Goal: Task Accomplishment & Management: Complete application form

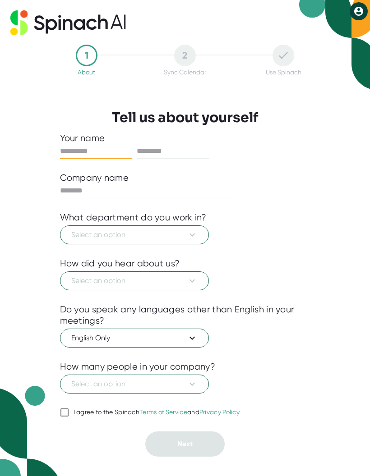
click at [73, 232] on span "Select an option" at bounding box center [134, 235] width 126 height 11
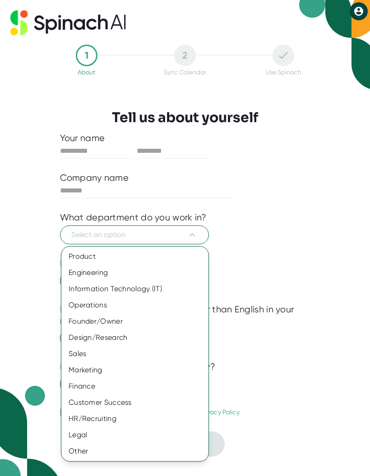
click at [78, 450] on div "Other" at bounding box center [134, 452] width 147 height 16
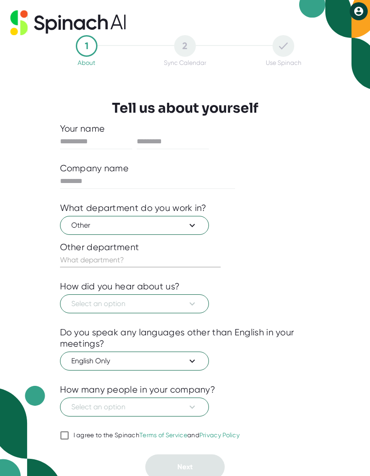
click at [76, 250] on div "Other department" at bounding box center [185, 247] width 250 height 11
click at [77, 261] on input "text" at bounding box center [140, 260] width 161 height 14
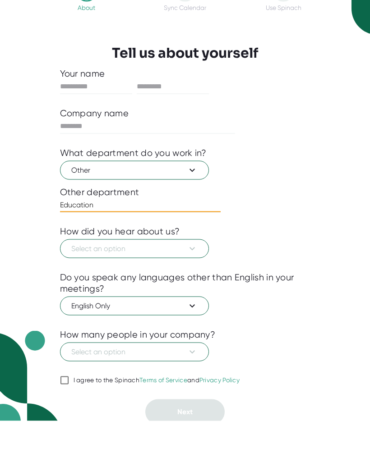
type input "Education"
click at [89, 299] on span "Select an option" at bounding box center [134, 304] width 126 height 11
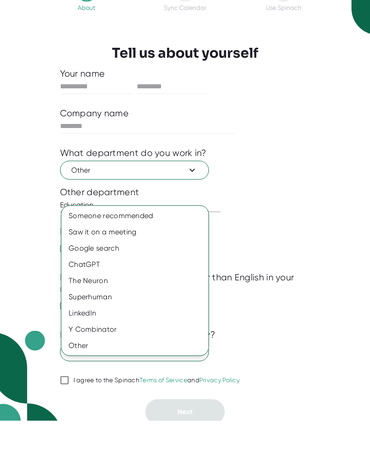
scroll to position [4, 0]
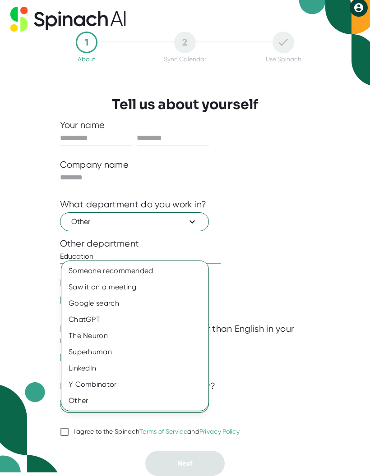
click at [94, 267] on div "Someone recommended" at bounding box center [134, 271] width 147 height 16
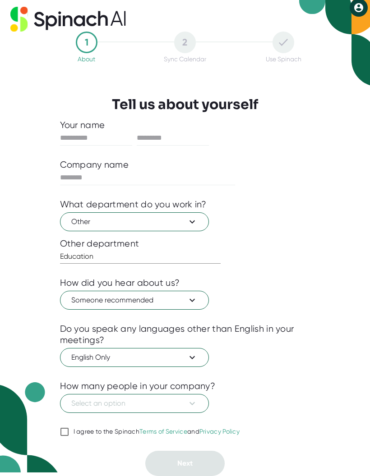
click at [88, 354] on span "English Only" at bounding box center [134, 357] width 126 height 11
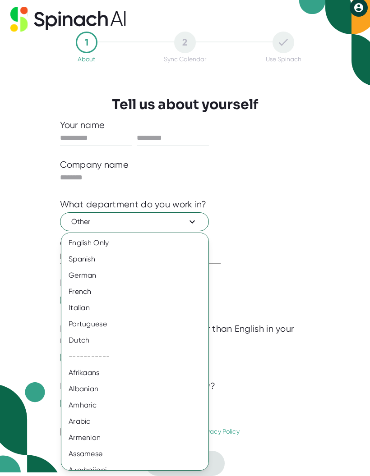
click at [90, 237] on div "English Only" at bounding box center [134, 243] width 147 height 16
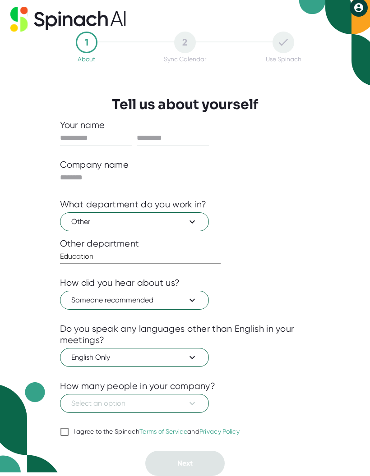
click at [87, 398] on button "Select an option" at bounding box center [134, 403] width 149 height 19
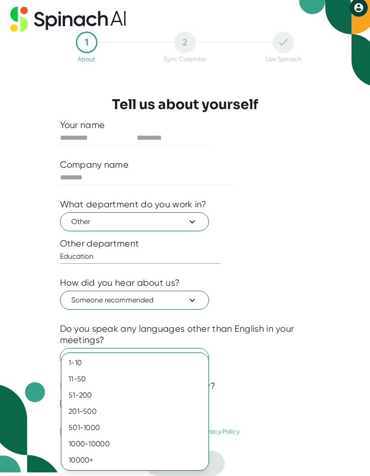
click at [73, 361] on div "1-10" at bounding box center [134, 363] width 147 height 16
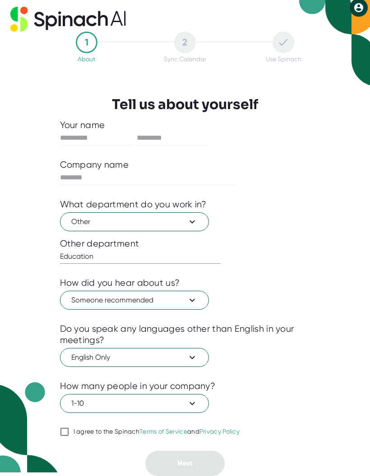
click at [69, 431] on input "I agree to the Spinach Terms of Service and Privacy Policy" at bounding box center [64, 432] width 9 height 11
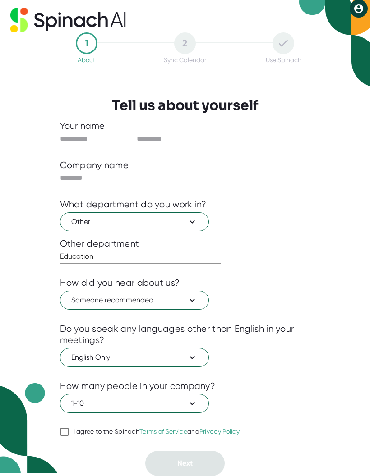
checkbox input "true"
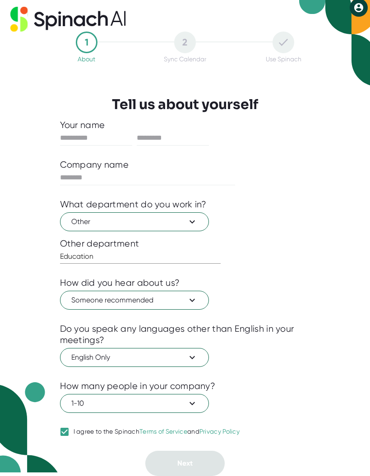
click at [83, 398] on button "1-10" at bounding box center [134, 403] width 149 height 19
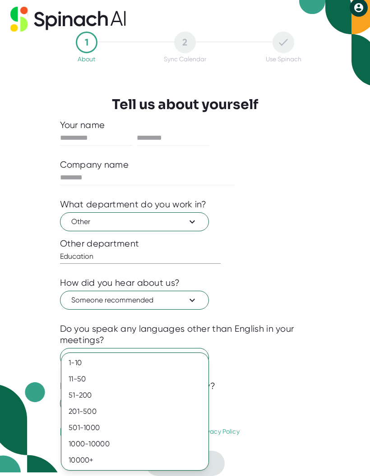
click at [41, 390] on div at bounding box center [185, 238] width 370 height 476
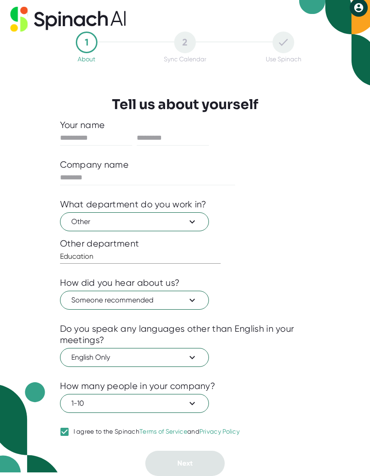
click at [73, 134] on input "text" at bounding box center [96, 138] width 72 height 14
type input "******"
click at [161, 132] on input "text" at bounding box center [173, 138] width 72 height 14
type input "******"
click at [67, 173] on input "text" at bounding box center [148, 178] width 176 height 14
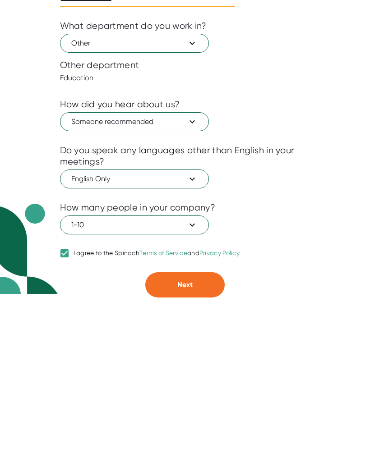
type input "**********"
click at [184, 451] on button "Next" at bounding box center [184, 463] width 79 height 25
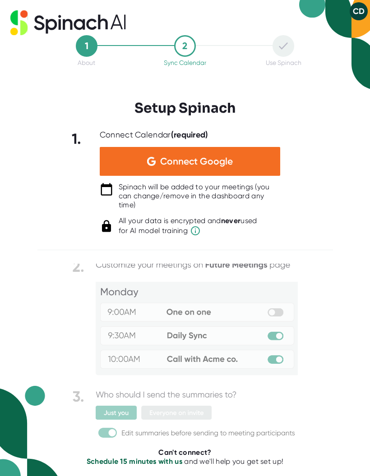
scroll to position [6, 0]
